Goal: Navigation & Orientation: Understand site structure

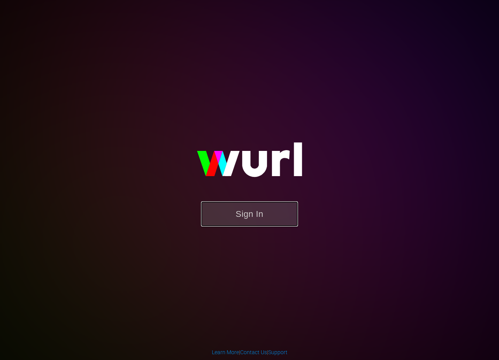
click at [251, 209] on button "Sign In" at bounding box center [249, 214] width 97 height 25
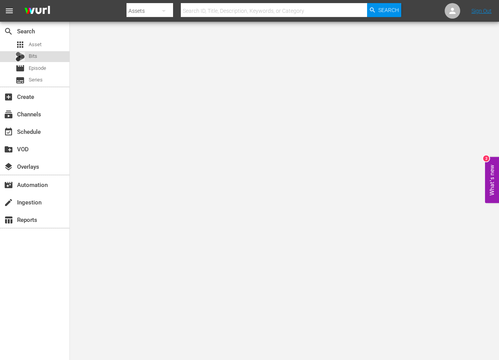
click at [39, 56] on div "Bits" at bounding box center [35, 56] width 70 height 11
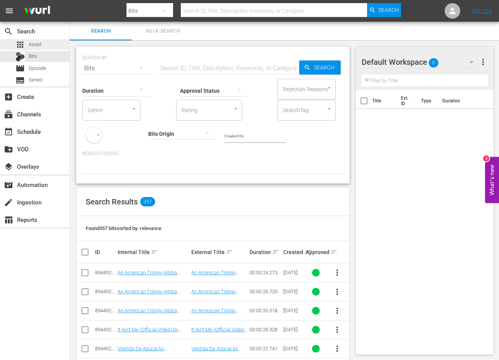
click at [40, 45] on span "Asset" at bounding box center [35, 45] width 13 height 8
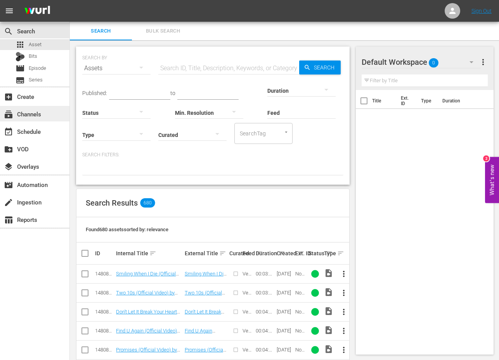
click at [42, 111] on div "subscriptions Channels" at bounding box center [22, 113] width 44 height 7
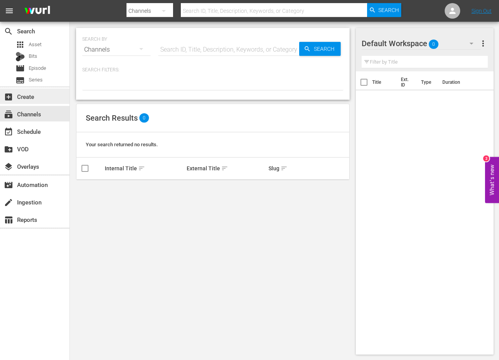
click at [41, 100] on div "add_box Create" at bounding box center [35, 97] width 70 height 16
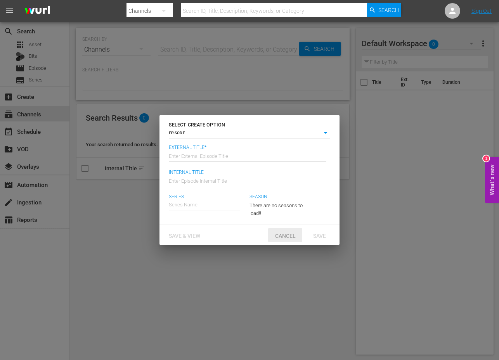
click at [288, 233] on span "Cancel" at bounding box center [285, 236] width 33 height 6
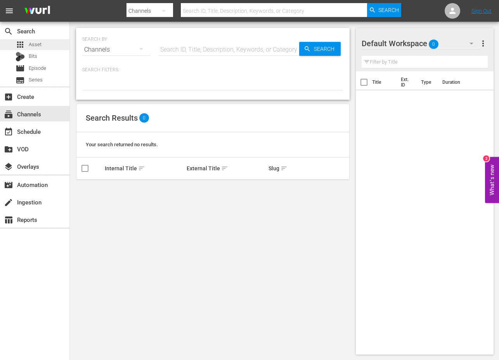
click at [47, 48] on div "apps Asset" at bounding box center [35, 44] width 70 height 11
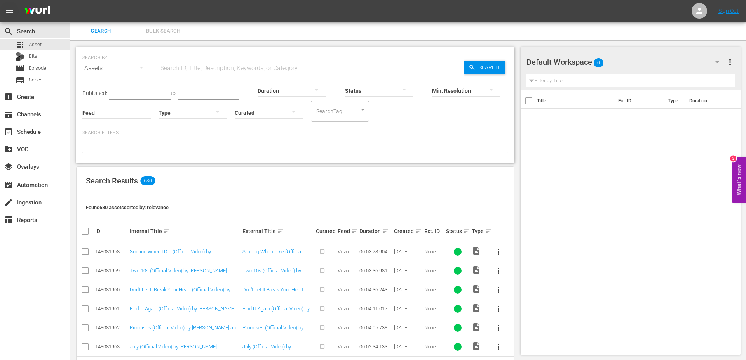
click at [13, 9] on span "menu" at bounding box center [9, 10] width 9 height 9
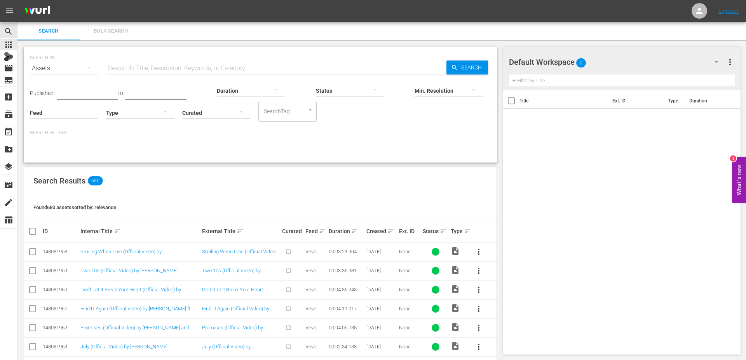
click at [10, 9] on span "menu" at bounding box center [9, 10] width 9 height 9
